Goal: Obtain resource: Obtain resource

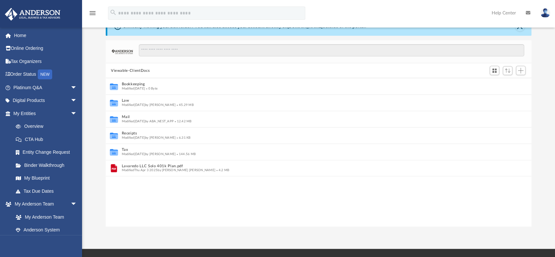
scroll to position [144, 421]
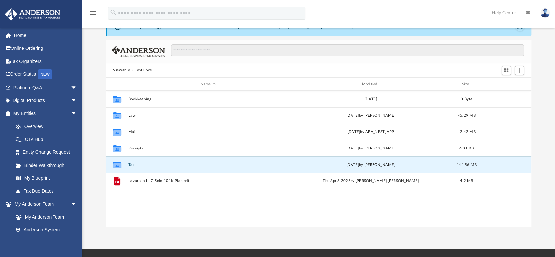
click at [133, 163] on button "Tax" at bounding box center [208, 165] width 160 height 4
click at [132, 164] on button "Tax" at bounding box center [208, 165] width 160 height 4
click at [130, 165] on button "Tax" at bounding box center [208, 165] width 160 height 4
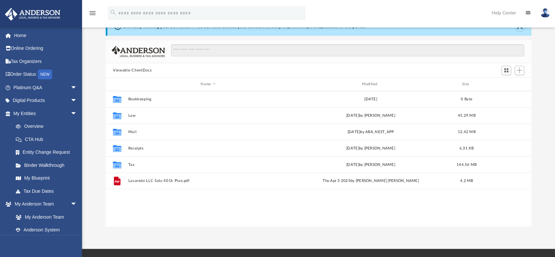
scroll to position [144, 421]
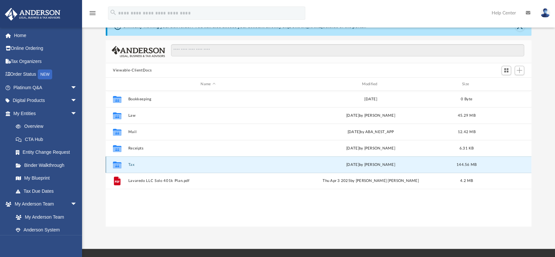
click at [131, 163] on button "Tax" at bounding box center [208, 165] width 160 height 4
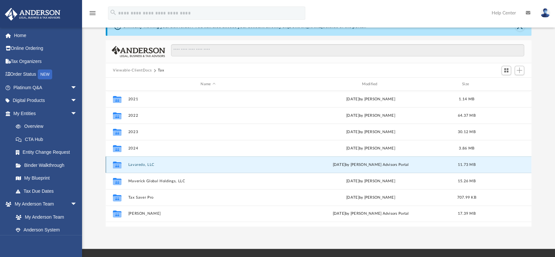
click at [133, 164] on button "Lavaredo, LLC" at bounding box center [208, 165] width 160 height 4
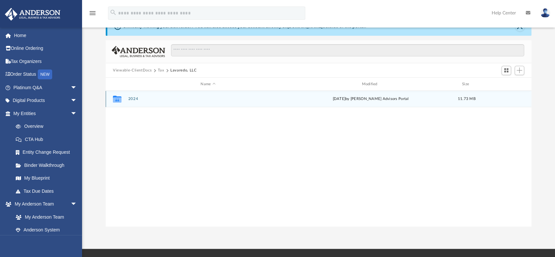
click at [131, 99] on button "2024" at bounding box center [208, 99] width 160 height 4
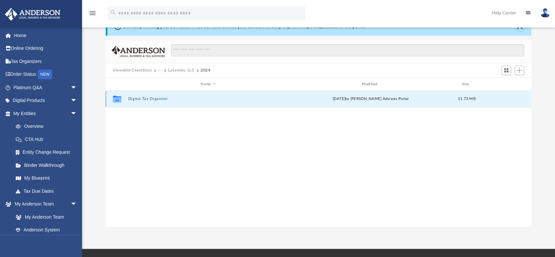
click at [131, 99] on button "Digital Tax Organizer" at bounding box center [208, 99] width 160 height 4
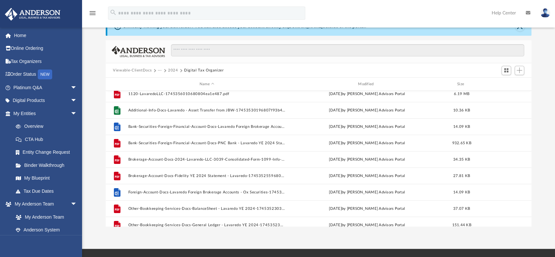
scroll to position [0, 0]
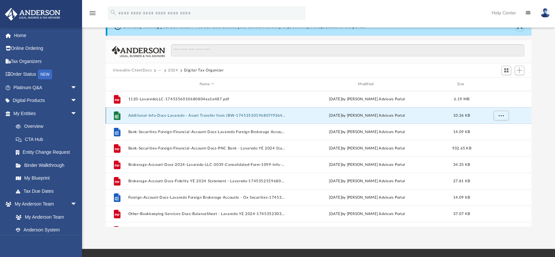
click at [145, 114] on button "Additional-Info-Docs-Lavaredo - Asset Transfer from JBW-17453530196807f93b47a67…" at bounding box center [206, 116] width 157 height 4
